Goal: Complete application form

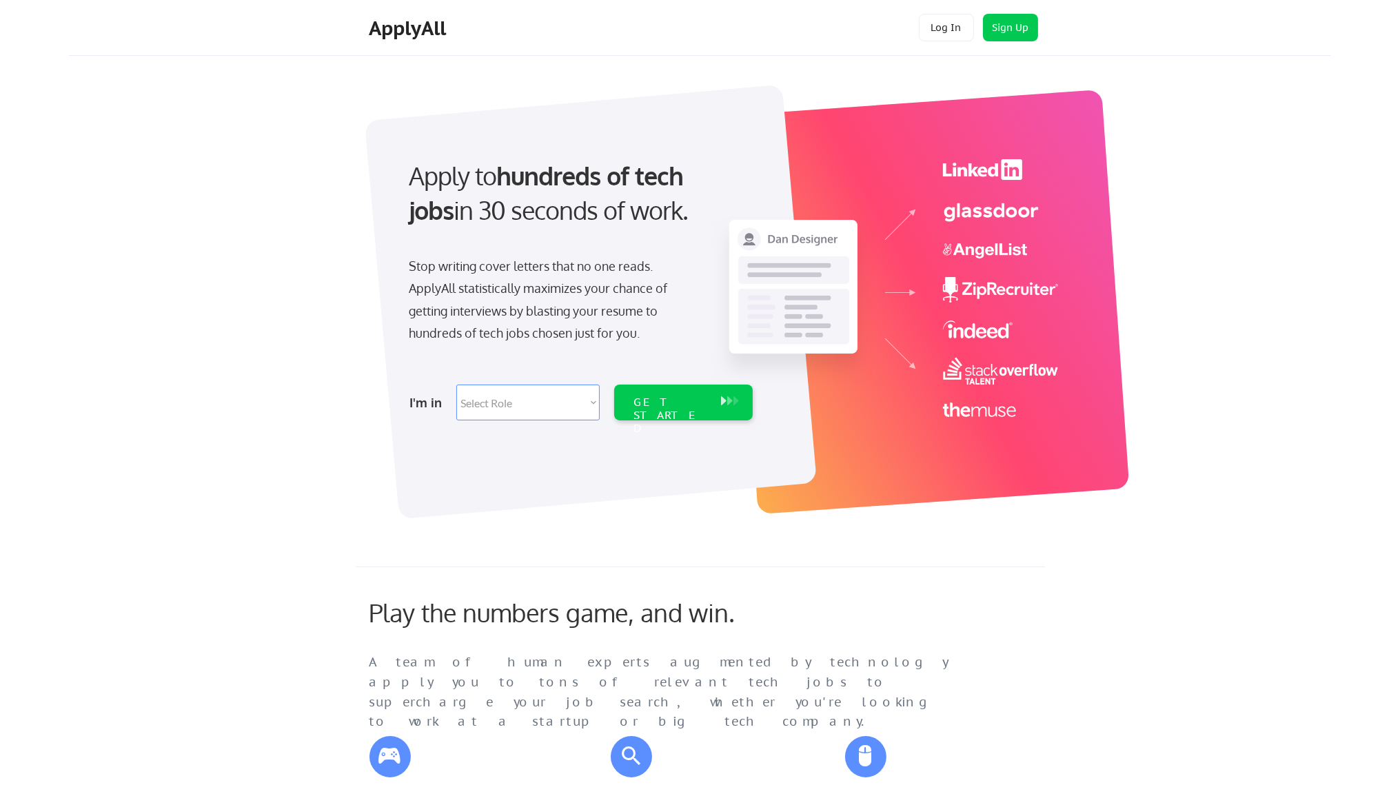
click at [456, 385] on select "Select Role Software Engineering Product Management Customer Success Sales UI/U…" at bounding box center [527, 403] width 143 height 36
select select ""tech_finance_biz_ops_cos""
click option "Tech Finance/Ops/Strategy" at bounding box center [0, 0] width 0 height 0
select select ""tech_finance_biz_ops_cos""
click at [729, 406] on button at bounding box center [736, 401] width 14 height 15
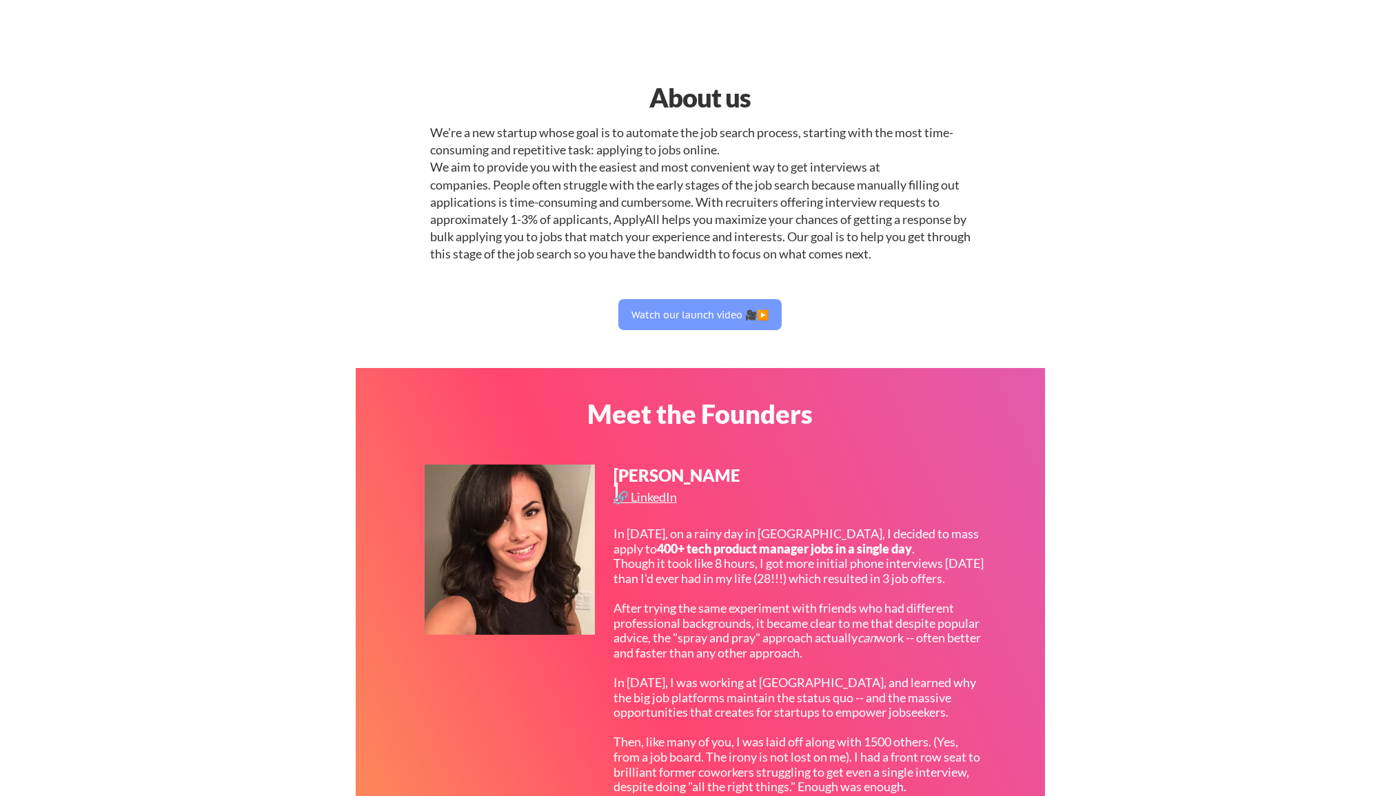
select select ""tech_finance_biz_ops_cos""
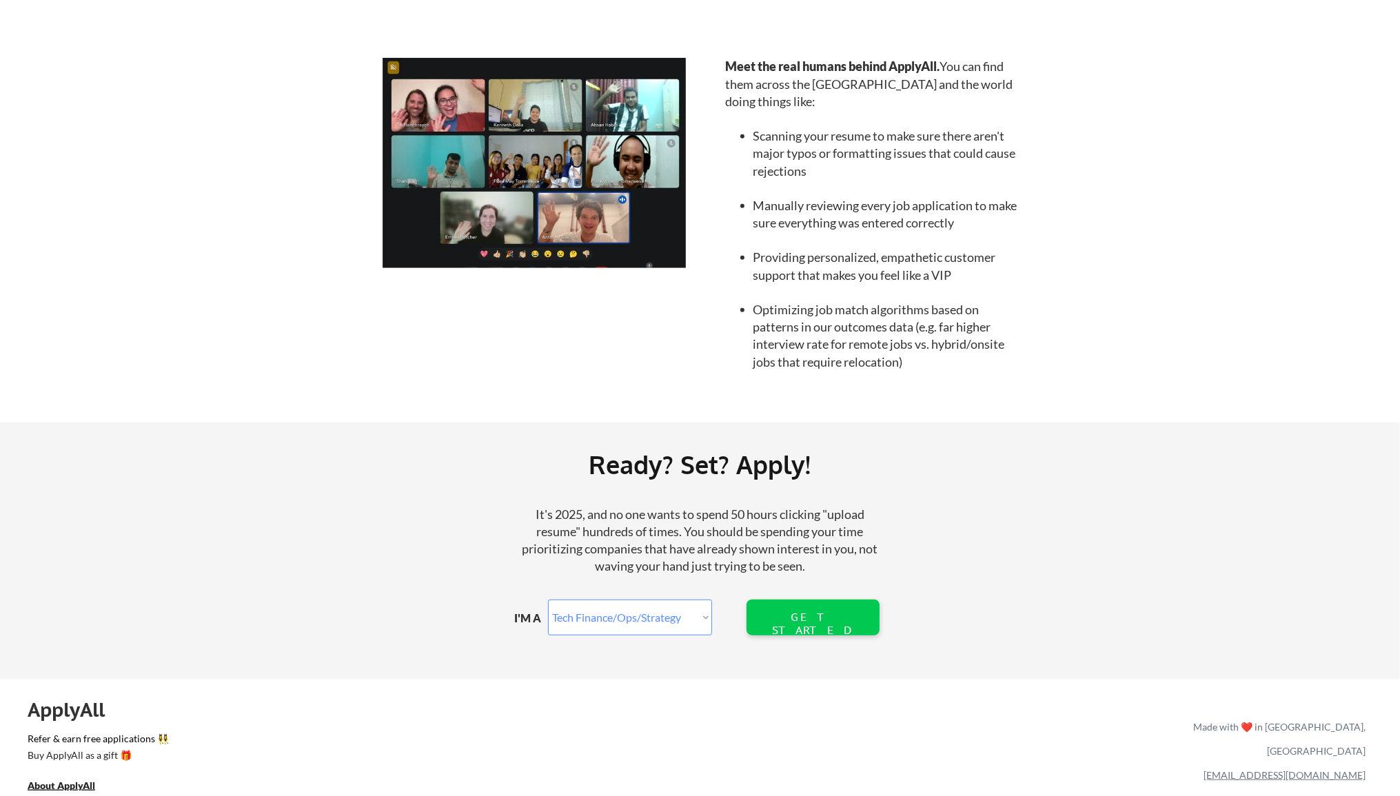
scroll to position [1349, 0]
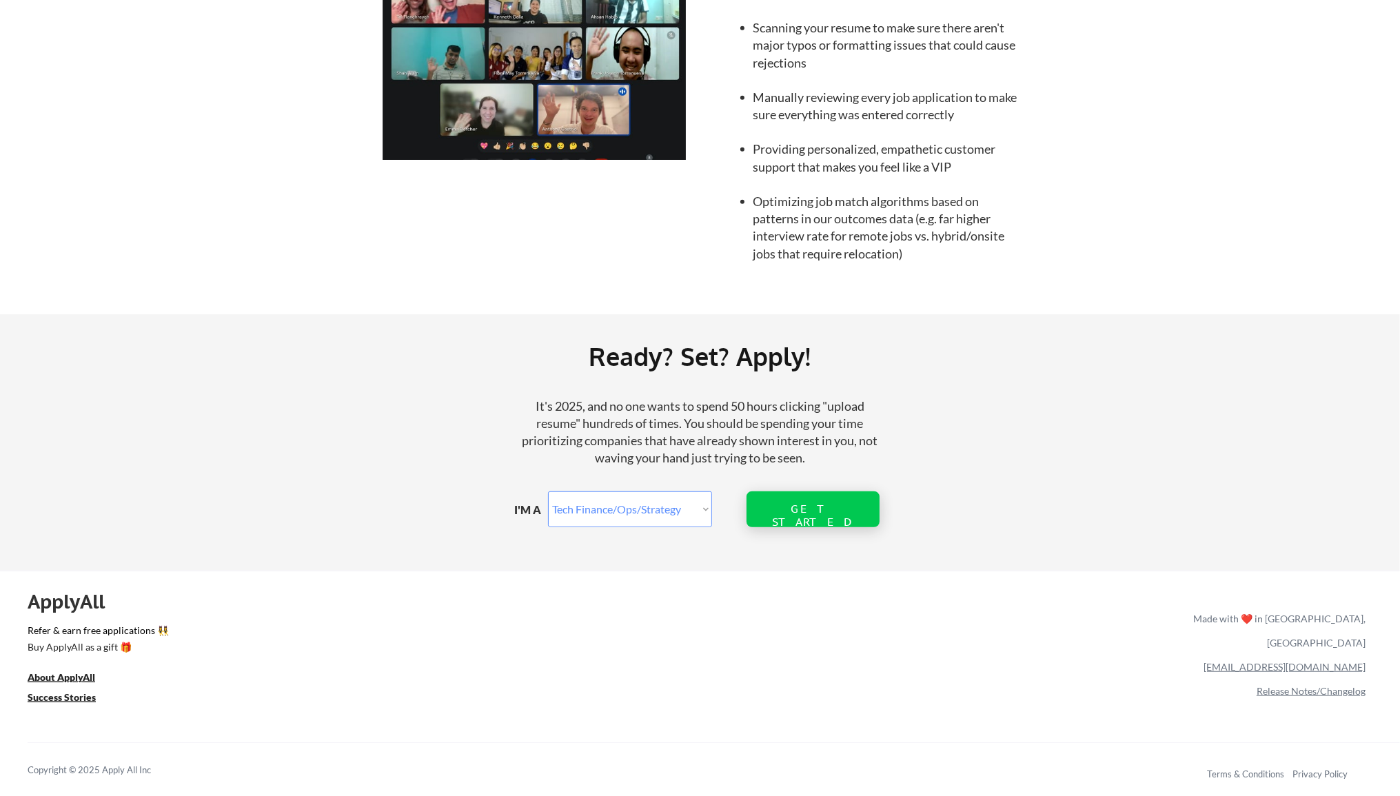
click at [806, 510] on div "GET STARTED" at bounding box center [813, 516] width 88 height 26
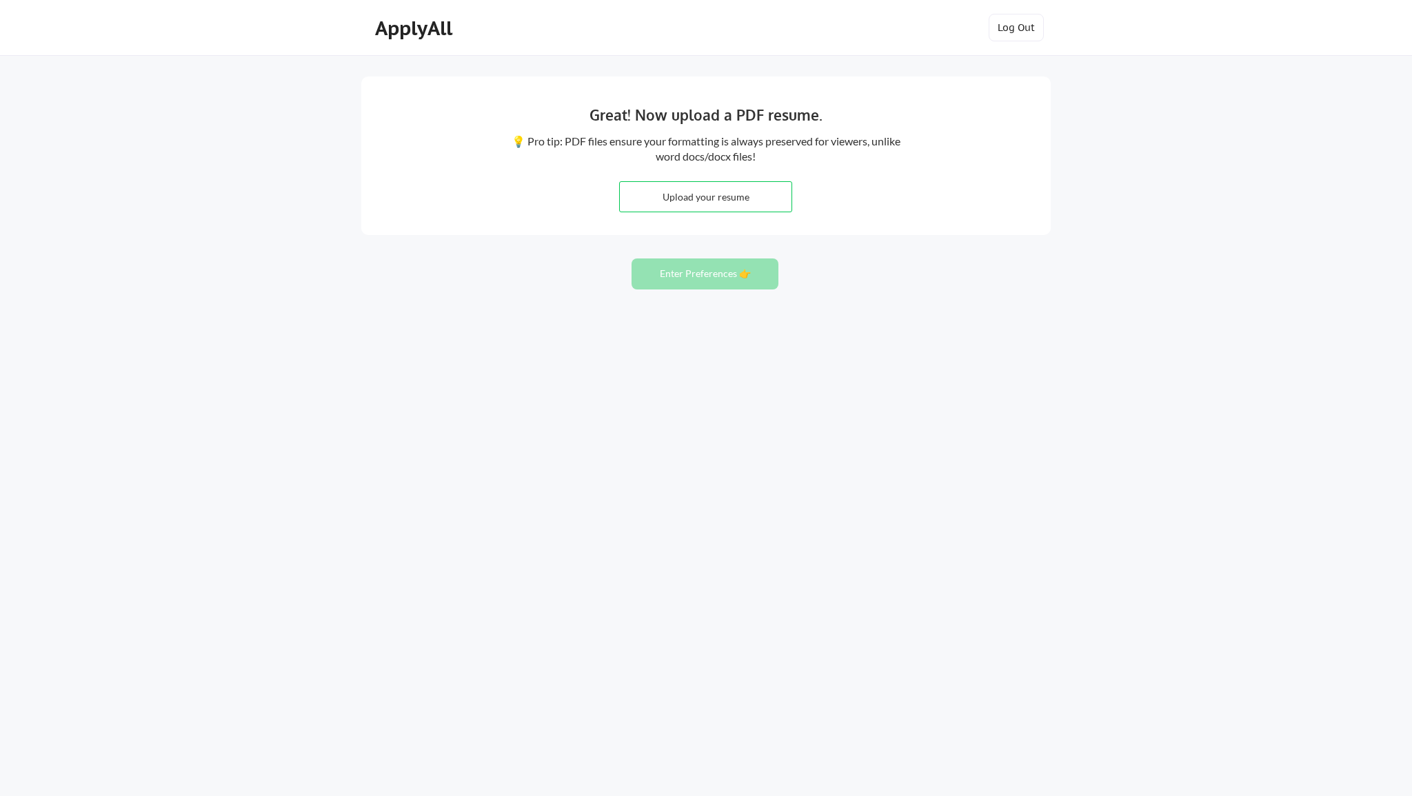
click at [710, 194] on input "file" at bounding box center [706, 197] width 172 height 30
type input "C:\fakepath\CC_CV (Accounting Focus)(3).docx"
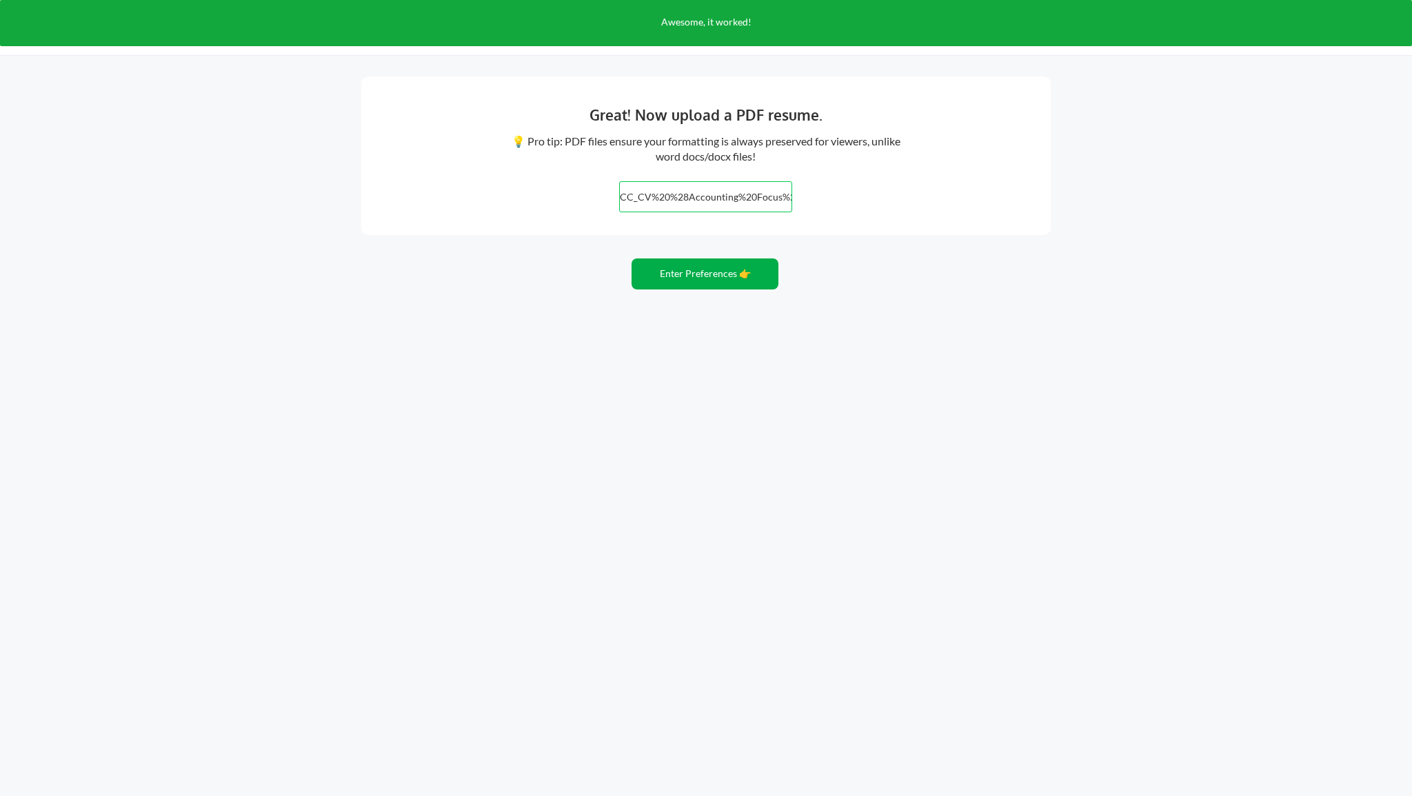
click at [751, 280] on button "Enter Preferences 👉" at bounding box center [704, 274] width 147 height 31
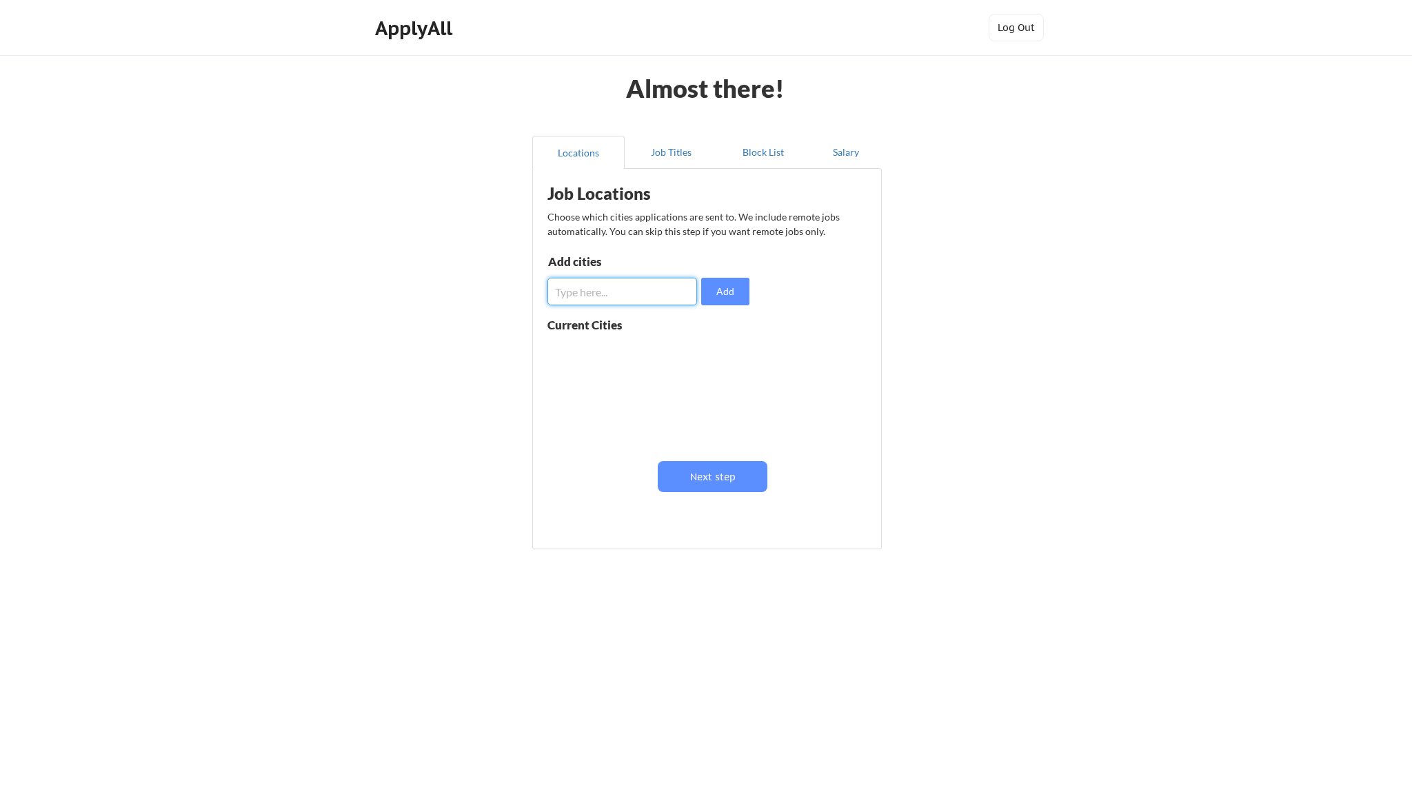
click at [656, 295] on input "input" at bounding box center [622, 292] width 150 height 28
type input "Seattle, WA"
click at [728, 287] on button "Add" at bounding box center [725, 292] width 48 height 28
click at [721, 493] on div "Job Locations Choose which cities applications are sent to. We include remote j…" at bounding box center [710, 354] width 340 height 356
click at [728, 481] on button "Next step" at bounding box center [713, 476] width 110 height 31
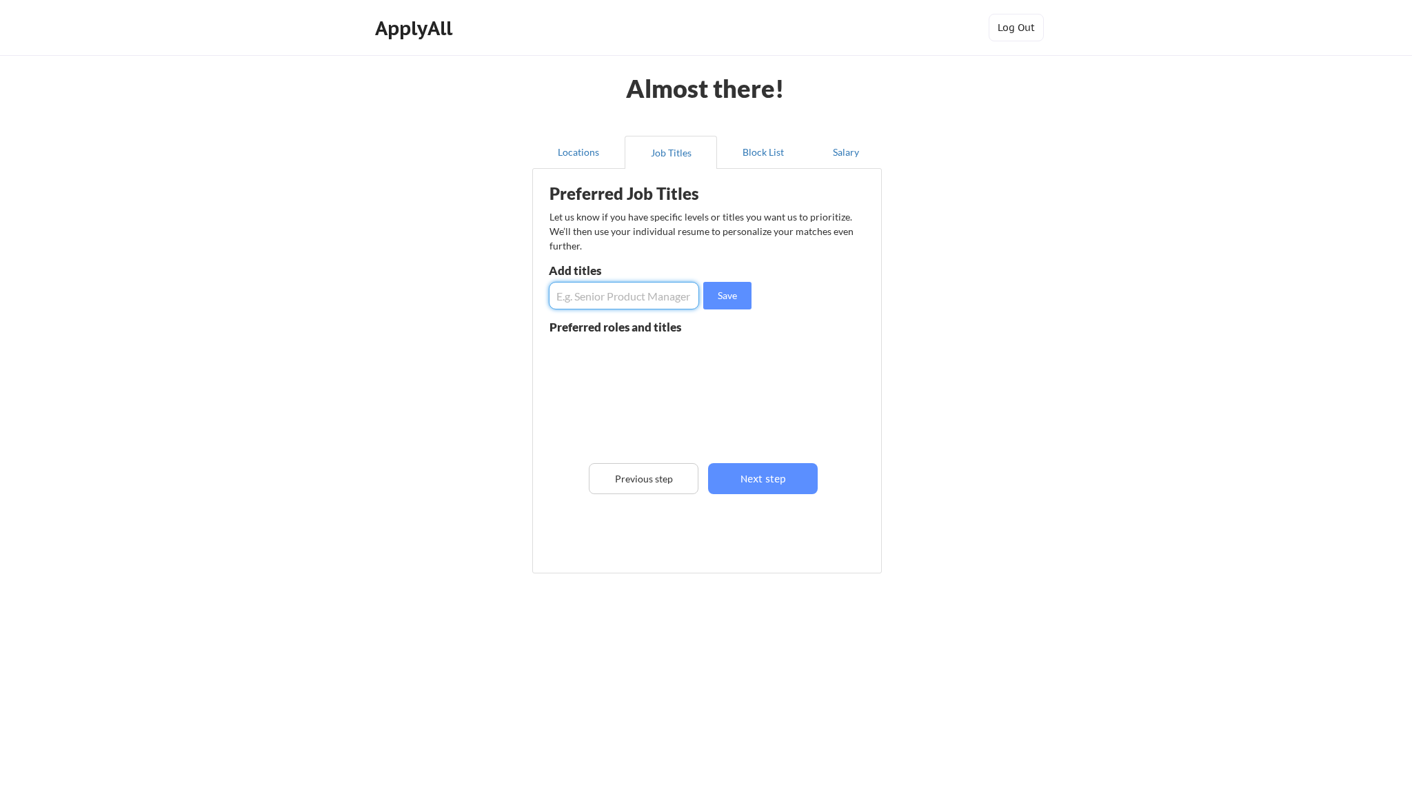
click at [635, 305] on input "input" at bounding box center [624, 296] width 150 height 28
type input "Staff Accountant"
click at [729, 299] on button "Save" at bounding box center [727, 296] width 48 height 28
click at [633, 296] on input "input" at bounding box center [624, 296] width 150 height 28
type input "A"
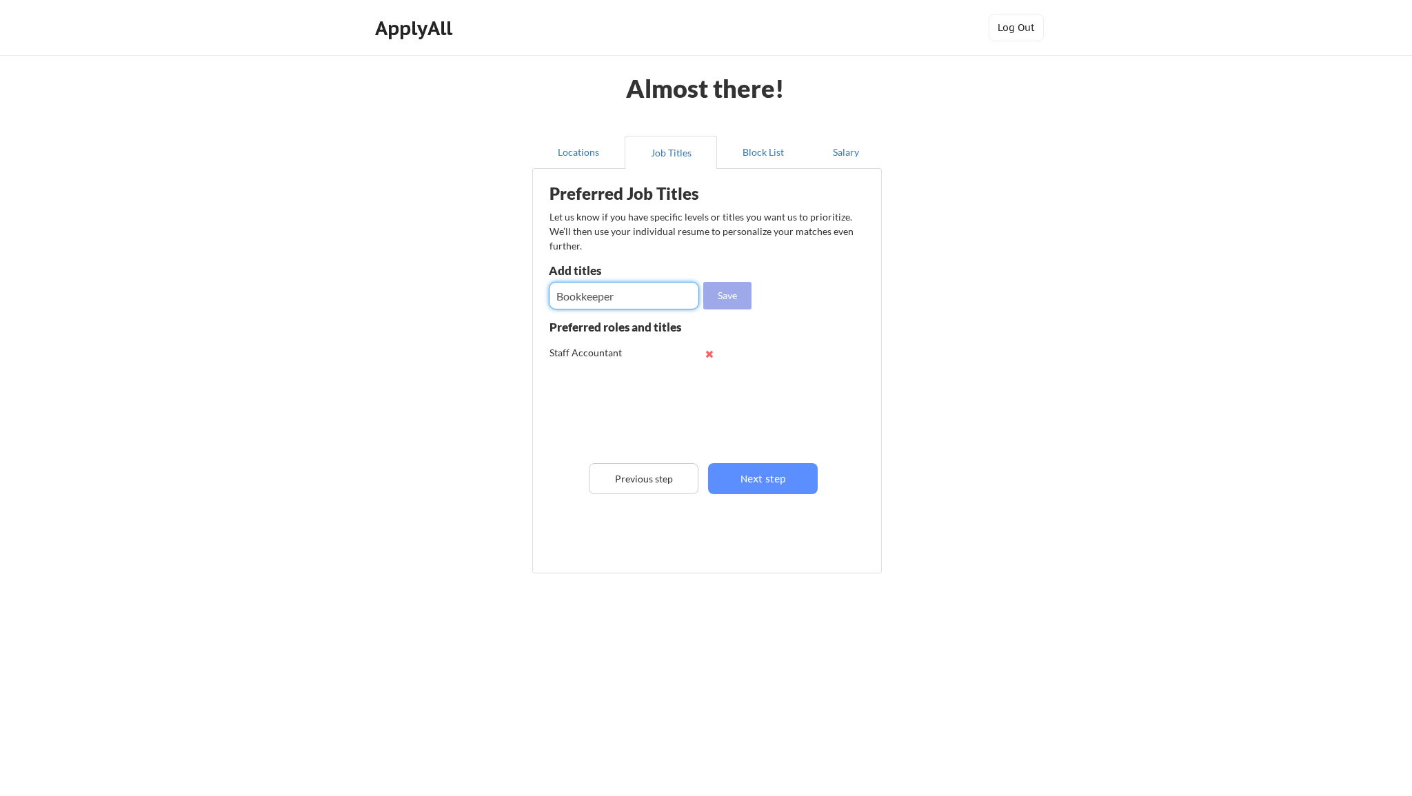
type input "Bookkeeper"
click at [729, 298] on button "Save" at bounding box center [727, 296] width 48 height 28
click at [631, 296] on input "input" at bounding box center [624, 296] width 150 height 28
type input "AP/AR Consultant"
click at [732, 304] on button "Save" at bounding box center [727, 296] width 48 height 28
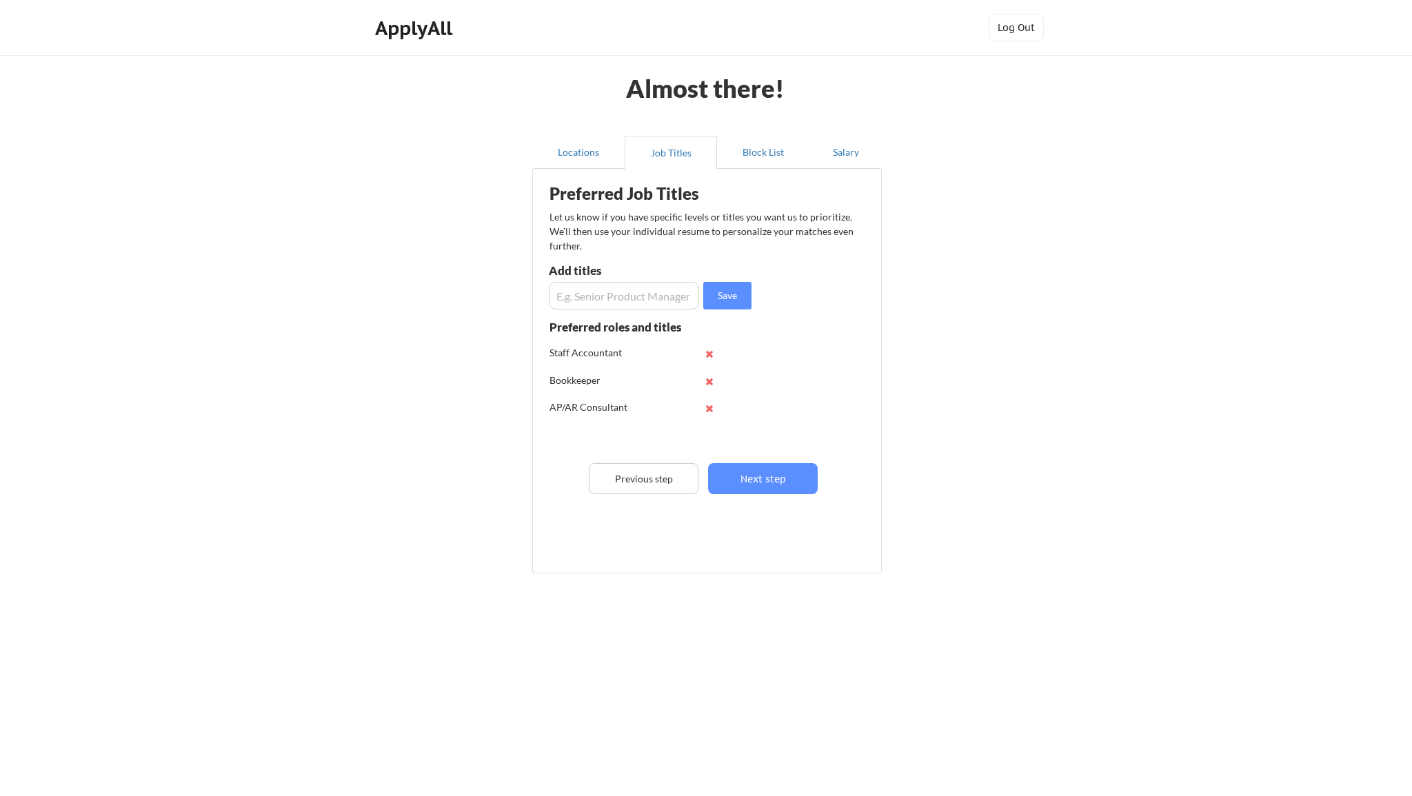
click at [647, 301] on input "input" at bounding box center [624, 296] width 150 height 28
type input "Project Manager"
click at [744, 301] on button "Save" at bounding box center [727, 296] width 48 height 28
click at [673, 293] on input "input" at bounding box center [624, 296] width 150 height 28
type input "Project Coordinator"
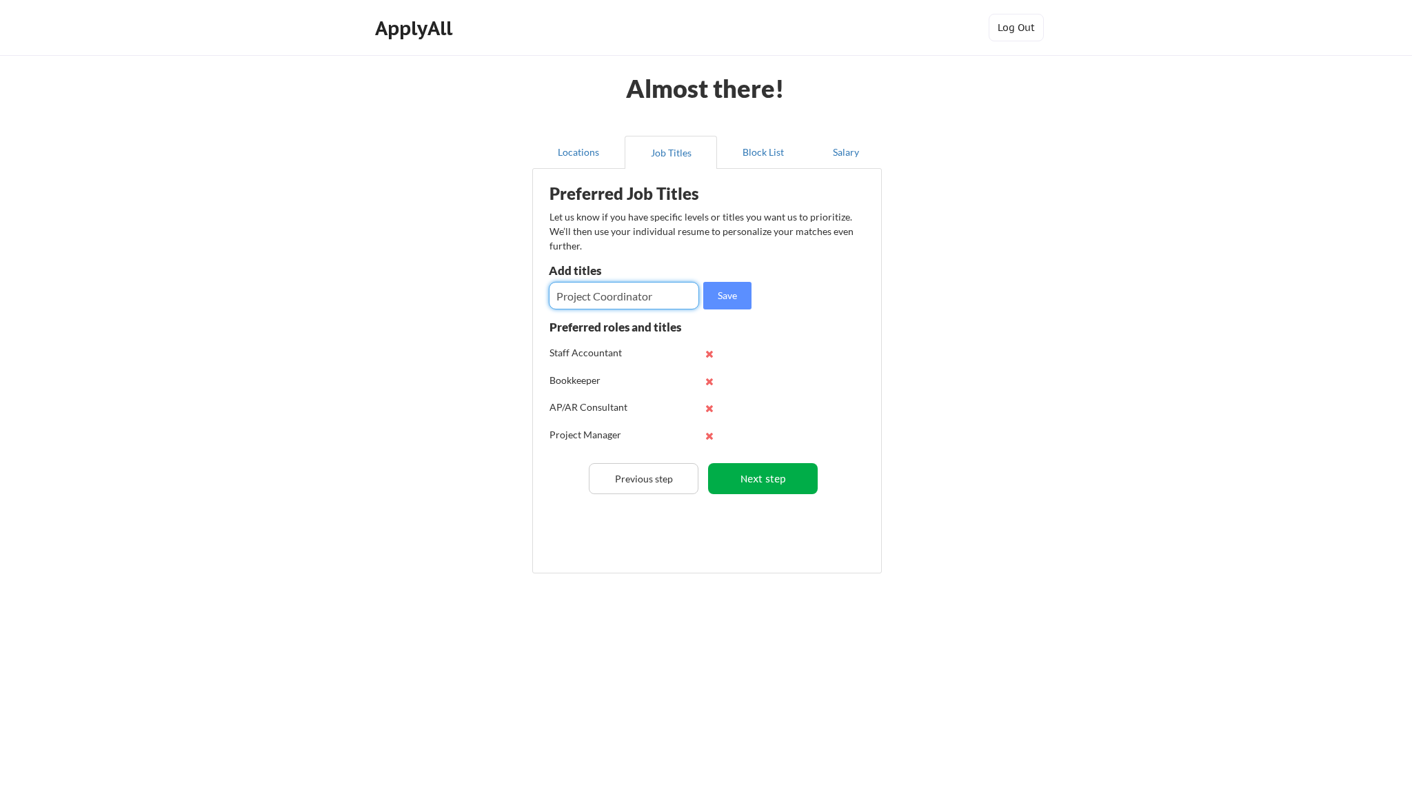
click at [734, 474] on button "Next step" at bounding box center [763, 478] width 110 height 31
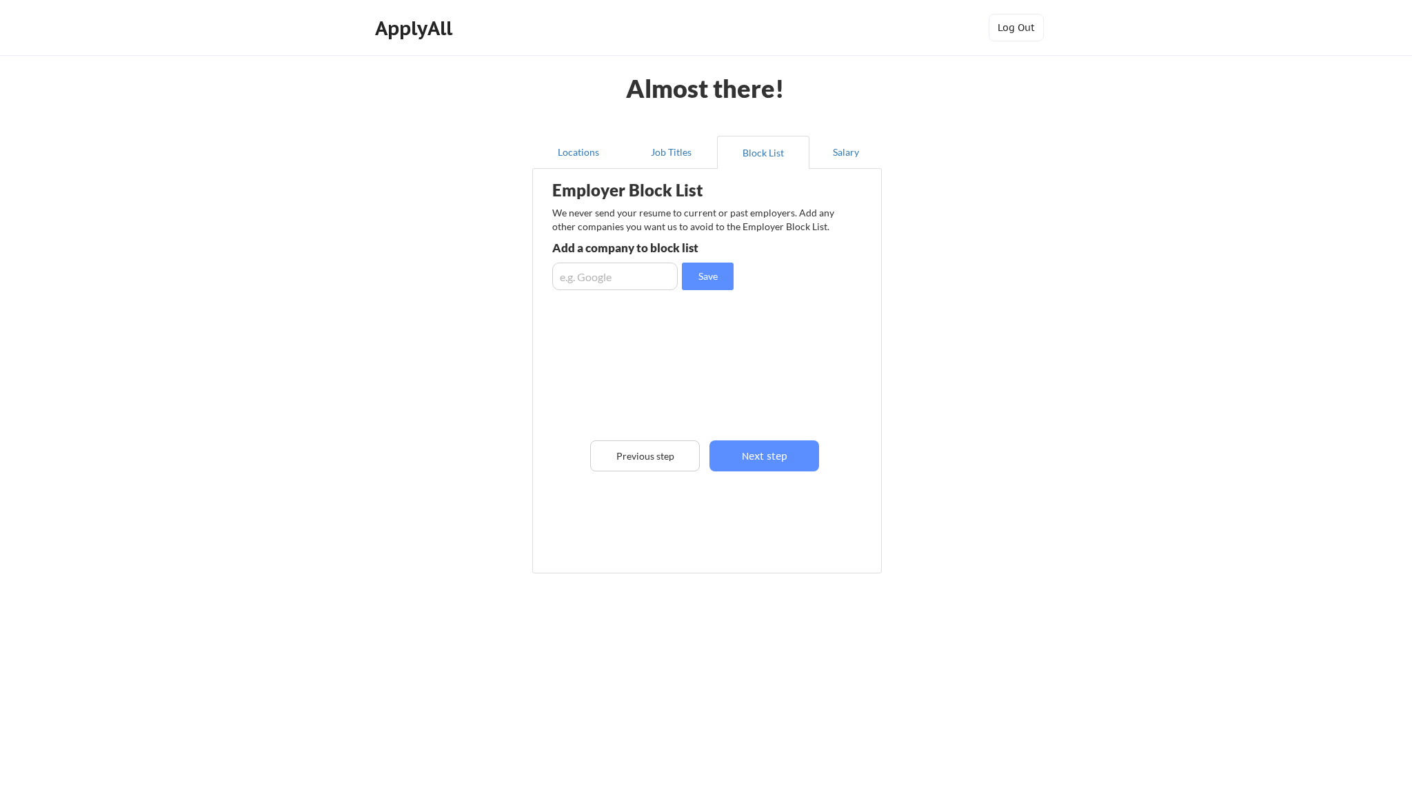
click at [769, 472] on div "Employer Block List We never send your resume to current or past employers. Add…" at bounding box center [707, 350] width 334 height 356
click at [765, 459] on button "Next step" at bounding box center [764, 456] width 110 height 31
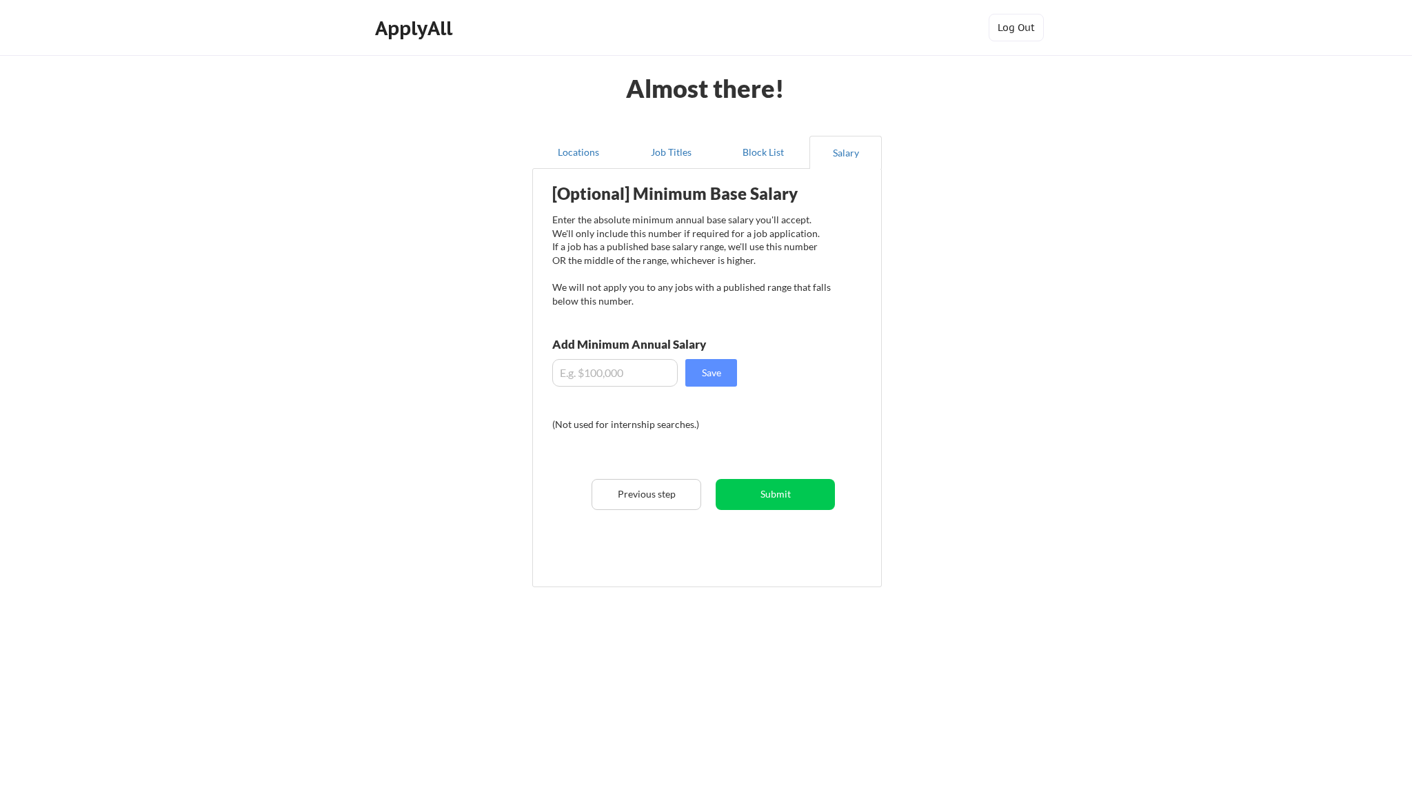
click at [614, 376] on input "input" at bounding box center [614, 373] width 125 height 28
type input "$60,000"
click at [732, 489] on button "Submit" at bounding box center [775, 494] width 119 height 31
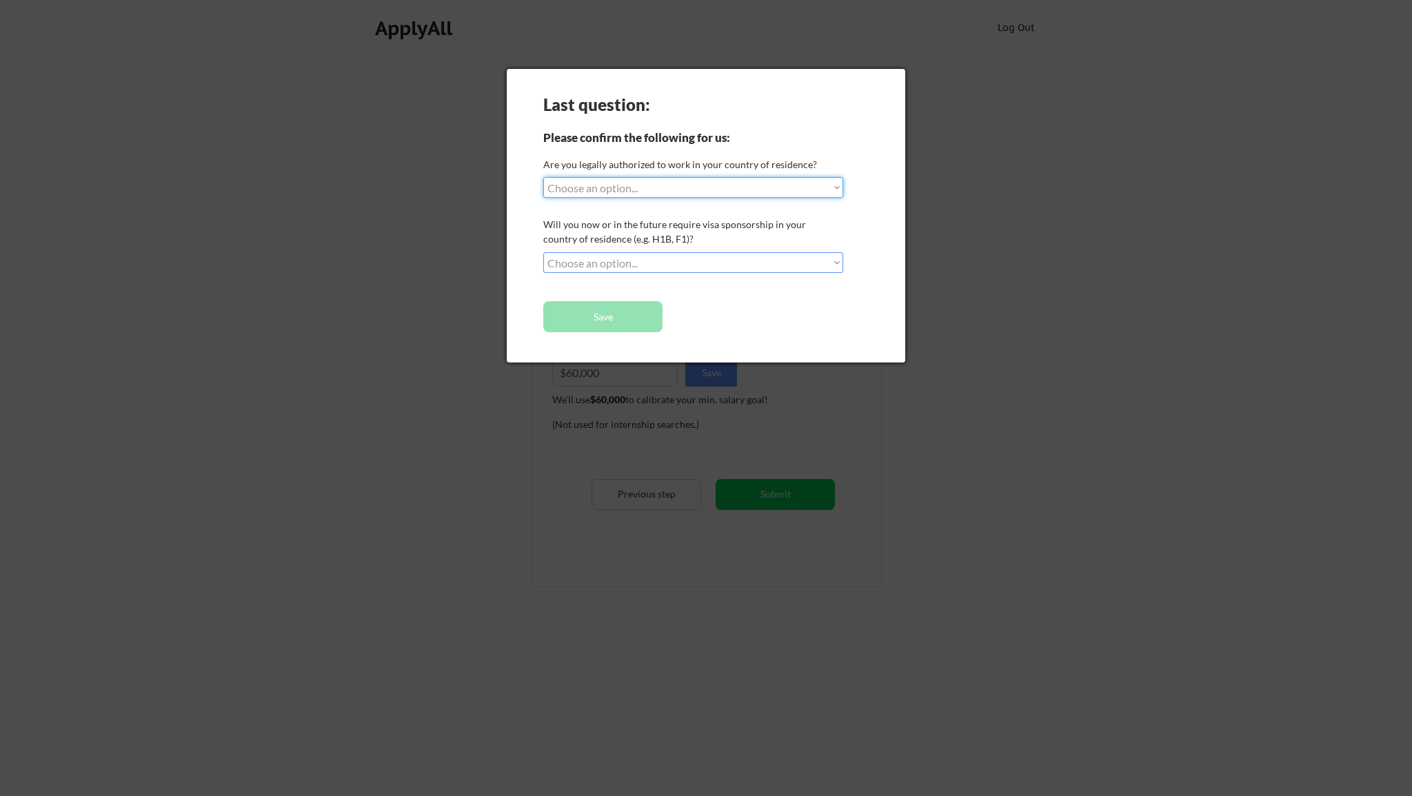
click at [708, 174] on div "Last question: Please confirm the following for us: Are you legally authorized …" at bounding box center [706, 216] width 398 height 294
click at [543, 177] on select "Choose an option... Yes, I am a US Citizen Yes, I am a Canadian Citizen Yes, I …" at bounding box center [693, 187] width 300 height 21
select select ""yes__i_am_a_us_citizen""
click option "Yes, I am a US Citizen" at bounding box center [0, 0] width 0 height 0
click at [543, 252] on select "Choose an option... No, I will not need sponsorship Yes, I will need sponsorship" at bounding box center [693, 262] width 300 height 21
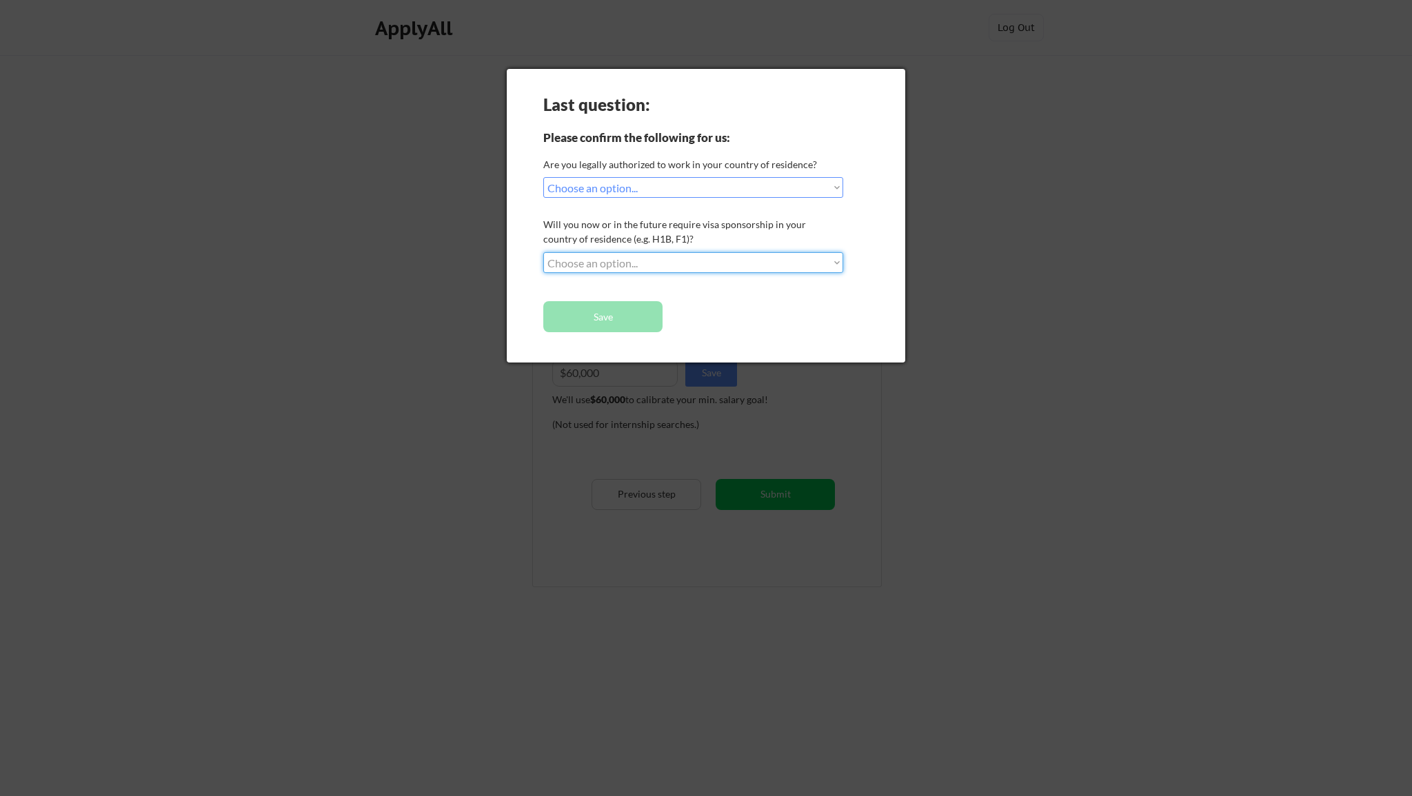
select select ""no__i_will_not_need_sponsorship""
click option "No, I will not need sponsorship" at bounding box center [0, 0] width 0 height 0
click at [632, 313] on button "Save" at bounding box center [602, 316] width 119 height 31
